Goal: Complete application form

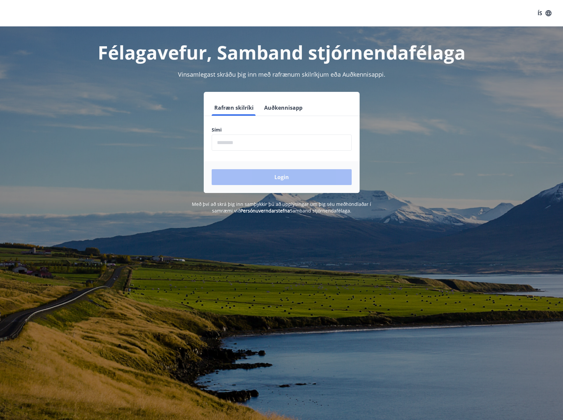
click at [225, 146] on input "phone" at bounding box center [282, 142] width 140 height 16
type input "********"
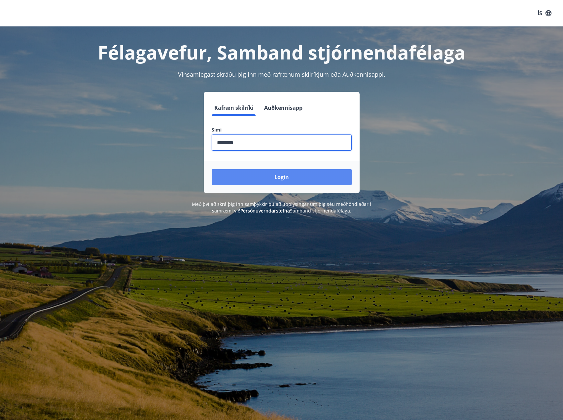
click at [256, 173] on button "Login" at bounding box center [282, 177] width 140 height 16
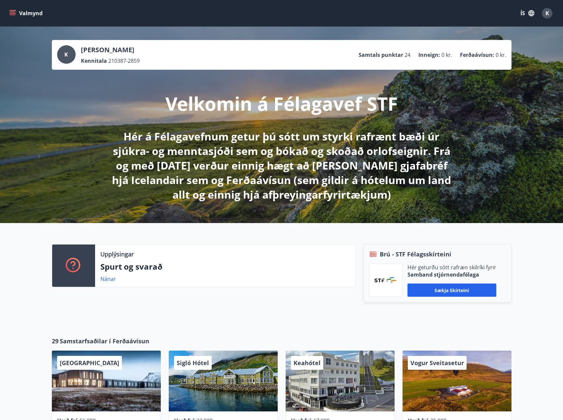
click at [27, 13] on button "Valmynd" at bounding box center [26, 13] width 37 height 12
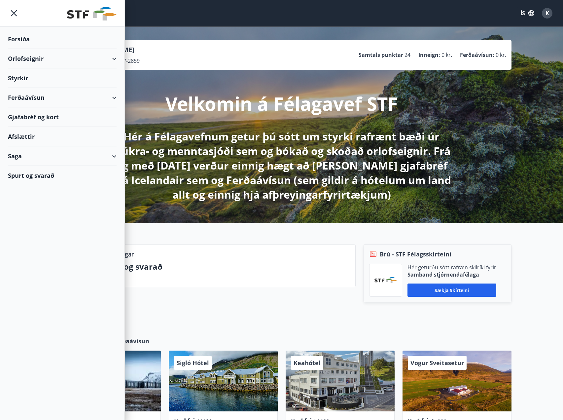
click at [35, 49] on div "Styrkir" at bounding box center [62, 38] width 109 height 19
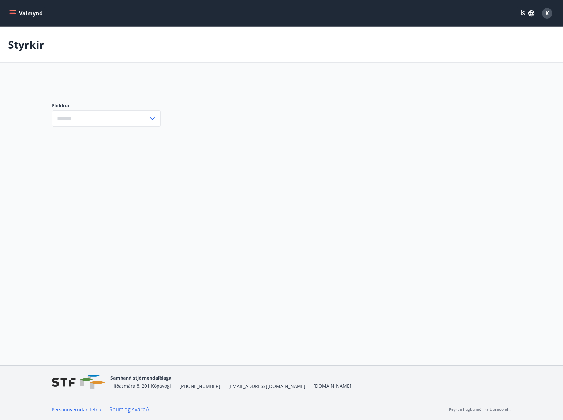
type input "***"
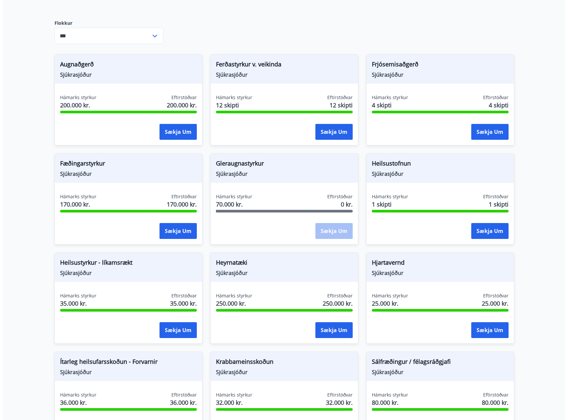
scroll to position [132, 0]
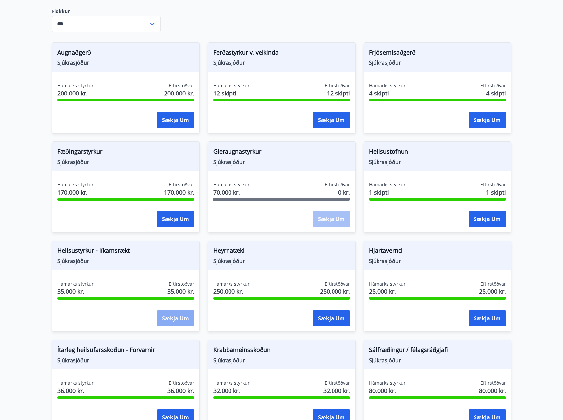
click at [179, 320] on button "Sækja um" at bounding box center [175, 318] width 37 height 16
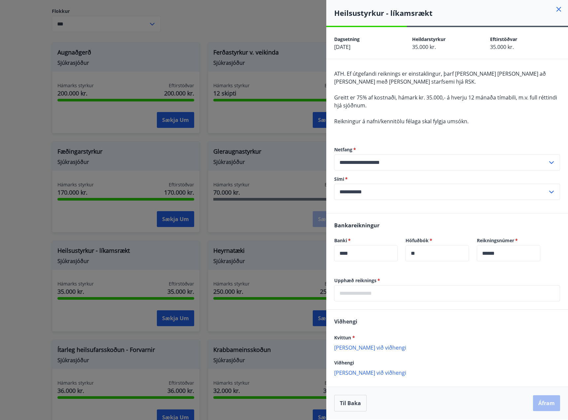
click at [364, 292] on input "text" at bounding box center [447, 293] width 226 height 16
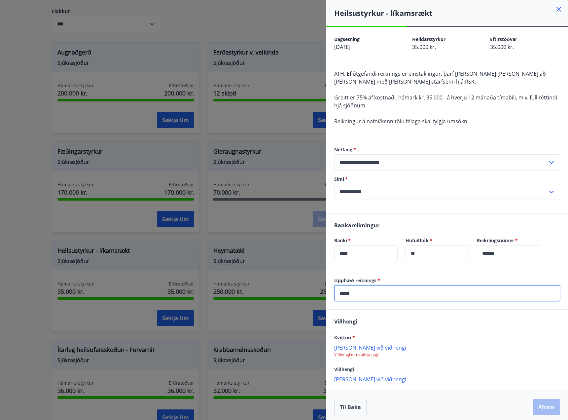
scroll to position [3, 0]
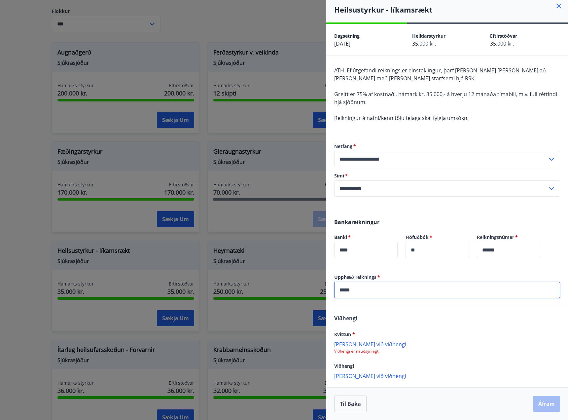
type input "*****"
click at [353, 345] on p "[PERSON_NAME] við viðhengi" at bounding box center [447, 343] width 226 height 7
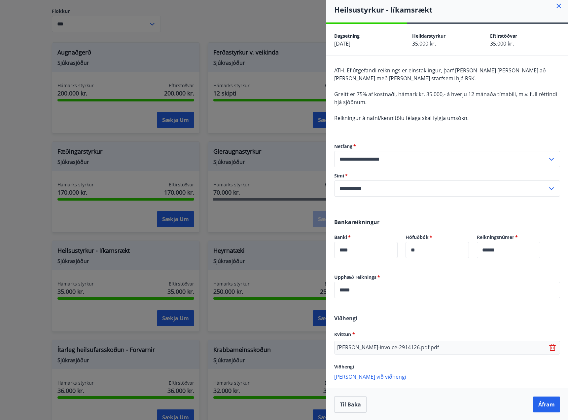
scroll to position [4, 0]
click at [377, 374] on p "[PERSON_NAME] við viðhengi" at bounding box center [447, 375] width 226 height 7
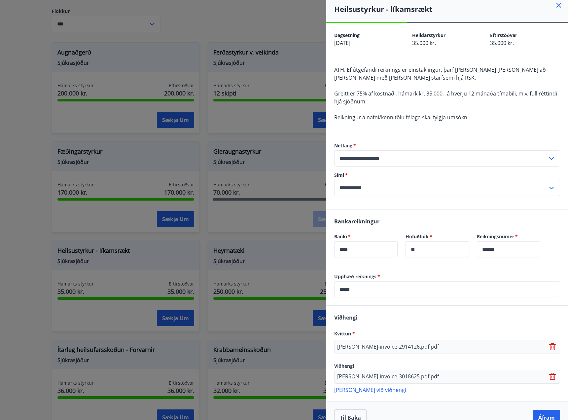
click at [364, 390] on p "[PERSON_NAME] við viðhengi" at bounding box center [447, 389] width 226 height 7
click at [372, 407] on p "[PERSON_NAME] við viðhengi" at bounding box center [447, 405] width 226 height 7
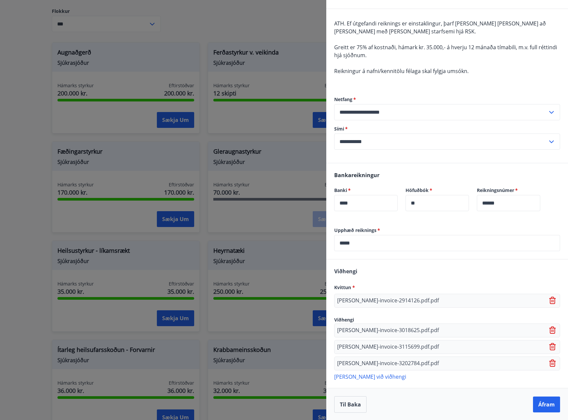
scroll to position [51, 0]
click at [369, 375] on p "[PERSON_NAME] við viðhengi" at bounding box center [447, 375] width 226 height 7
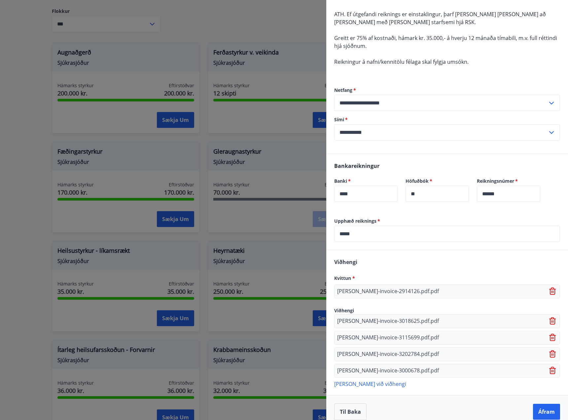
scroll to position [67, 0]
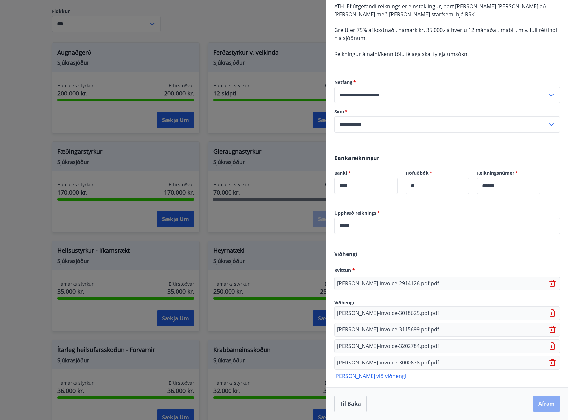
click at [539, 403] on button "Áfram" at bounding box center [546, 404] width 27 height 16
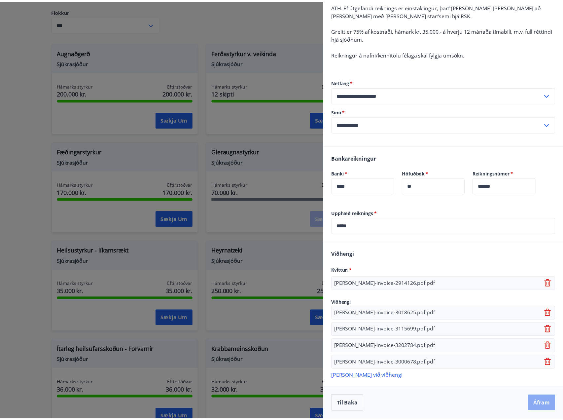
scroll to position [0, 0]
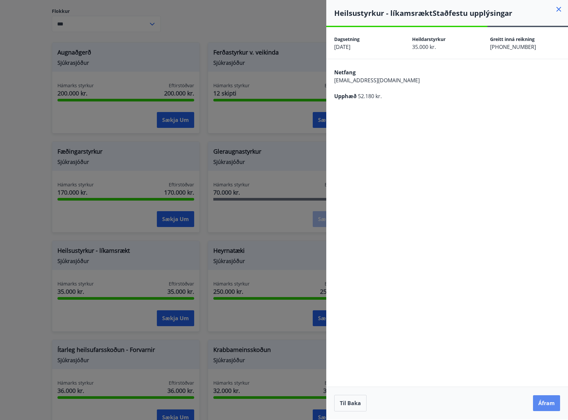
click at [551, 404] on button "Áfram" at bounding box center [546, 403] width 27 height 16
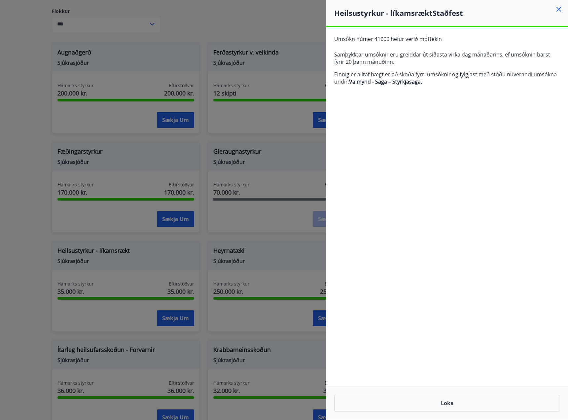
click at [558, 10] on icon at bounding box center [558, 9] width 5 height 5
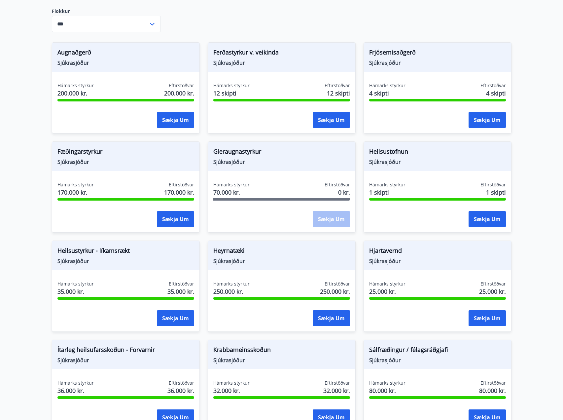
scroll to position [264, 0]
